Goal: Navigation & Orientation: Find specific page/section

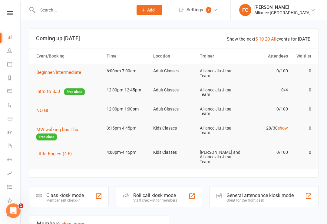
click at [11, 47] on link "People" at bounding box center [14, 51] width 14 height 14
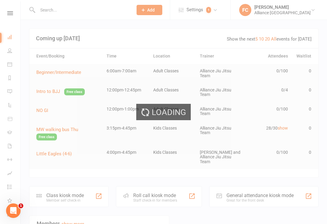
select select "100"
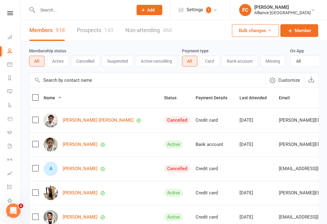
click at [9, 63] on icon at bounding box center [9, 64] width 5 height 5
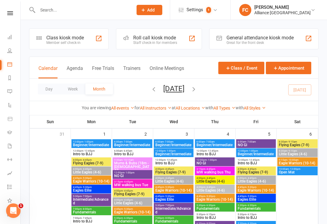
click at [10, 34] on link "Dashboard" at bounding box center [14, 38] width 14 height 14
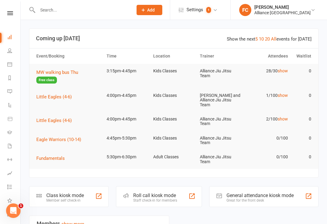
click at [9, 12] on icon at bounding box center [10, 13] width 6 height 4
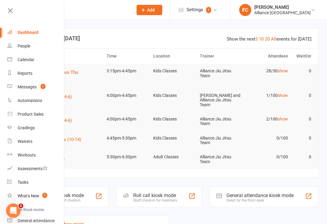
click at [9, 9] on icon at bounding box center [10, 10] width 8 height 8
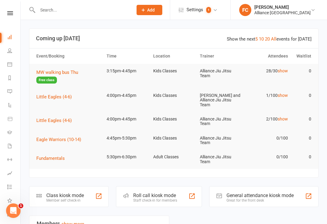
click at [11, 63] on icon at bounding box center [9, 64] width 5 height 5
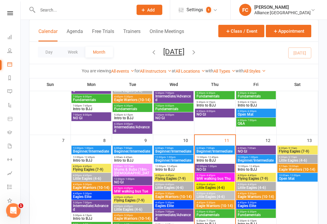
scroll to position [112, 0]
click at [214, 168] on span "NO GI" at bounding box center [214, 170] width 37 height 4
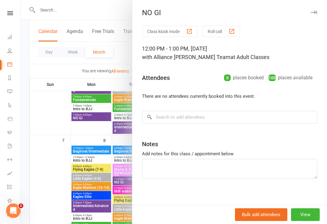
click at [88, 1] on div at bounding box center [174, 112] width 306 height 224
